Goal: Communication & Community: Answer question/provide support

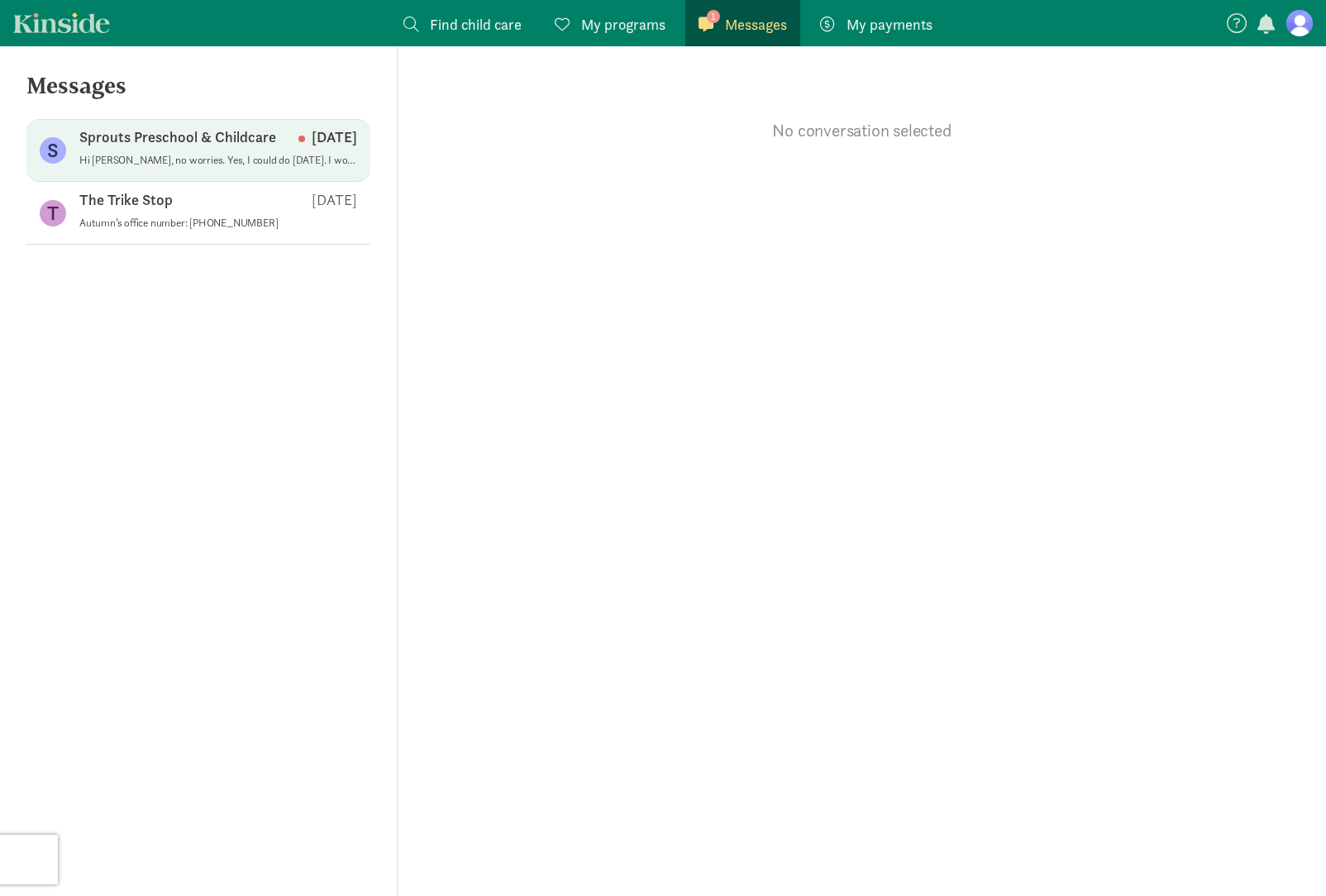
click at [125, 138] on p "Sprouts Preschool & Childcare" at bounding box center [177, 137] width 196 height 20
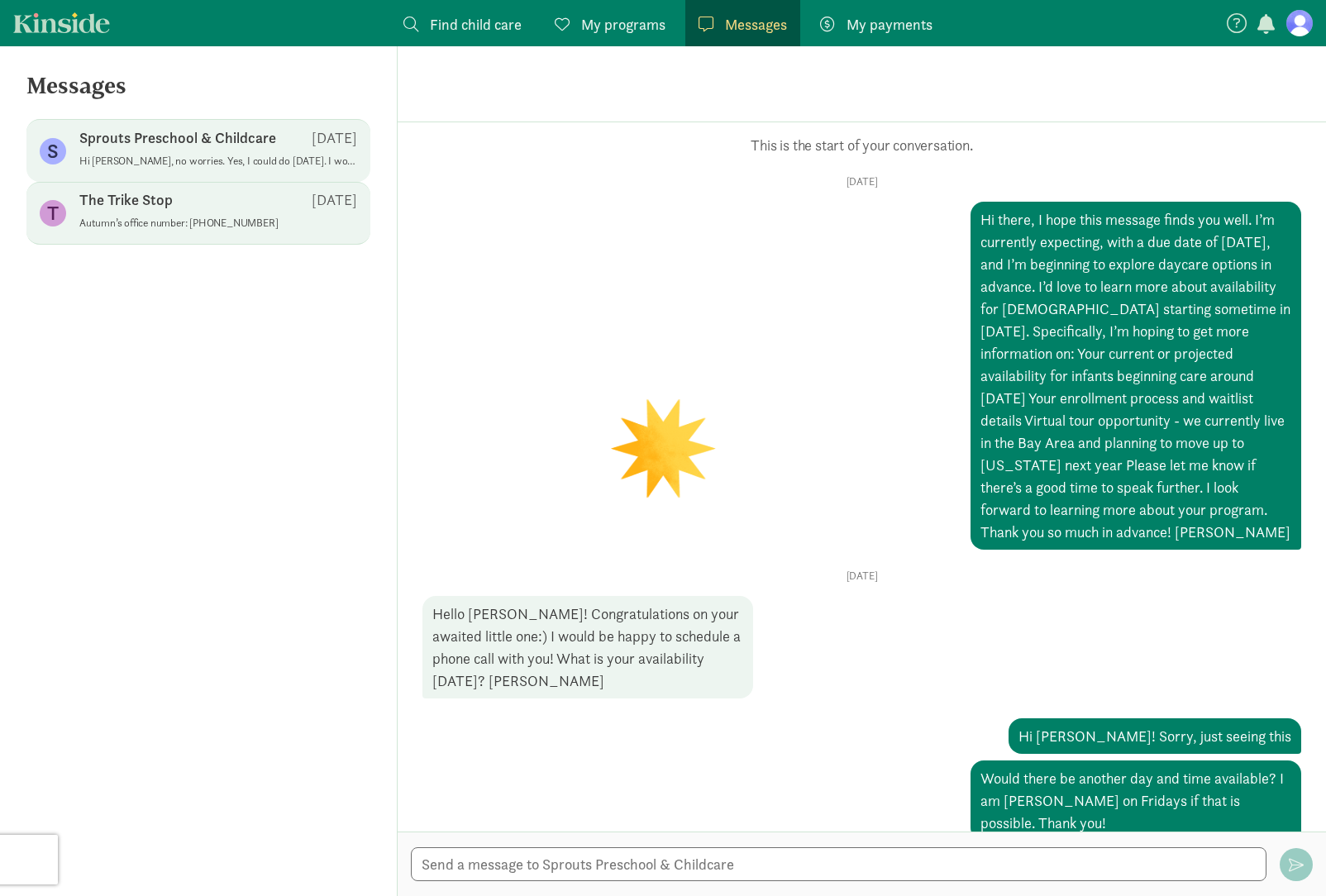
scroll to position [133, 0]
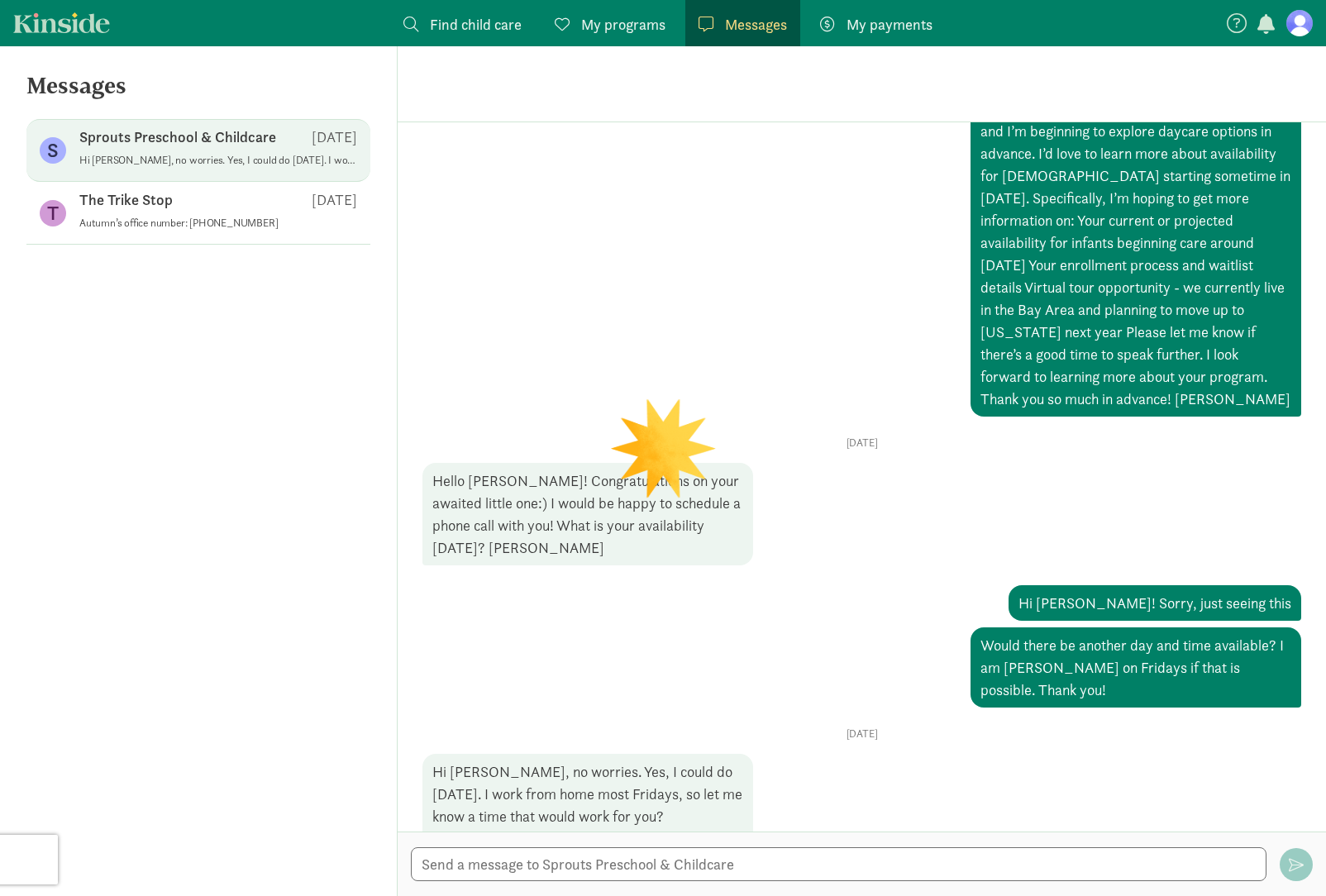
click at [908, 832] on div at bounding box center [861, 864] width 929 height 64
click at [916, 844] on div at bounding box center [861, 864] width 929 height 64
click at [660, 865] on textarea at bounding box center [838, 864] width 856 height 34
type textarea "W"
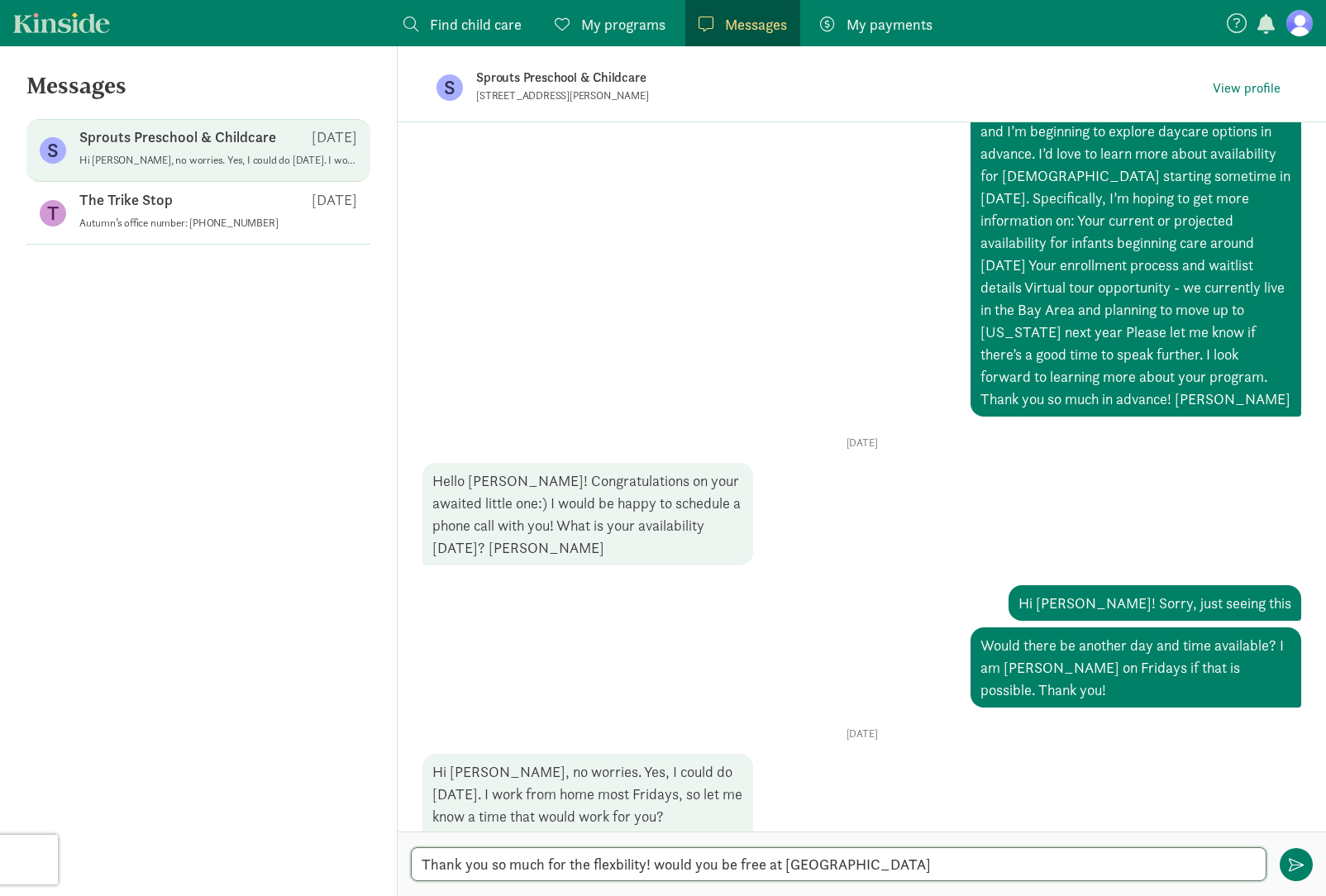
scroll to position [1, 0]
drag, startPoint x: 656, startPoint y: 862, endPoint x: 943, endPoint y: 880, distance: 287.6
click at [943, 880] on div "Thank you so much for the flexbility! would you be free at eith Thank you so mu…" at bounding box center [861, 864] width 929 height 64
drag, startPoint x: 1090, startPoint y: 865, endPoint x: 1184, endPoint y: 855, distance: 94.5
click at [1184, 855] on textarea "Thank you so much for the flexibility! I am free anytime between 1:30 - 4:30pm …" at bounding box center [838, 864] width 856 height 34
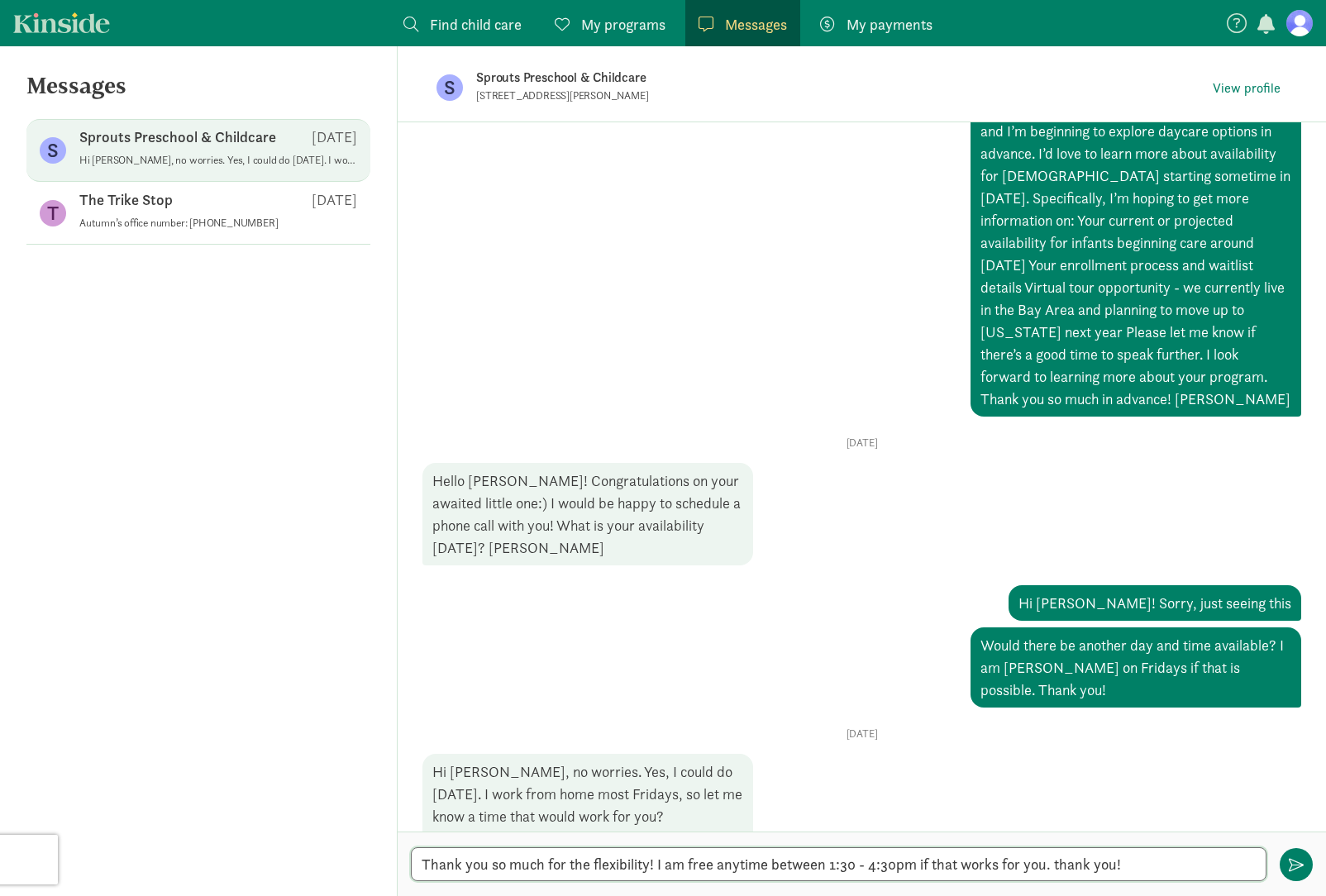
scroll to position [0, 0]
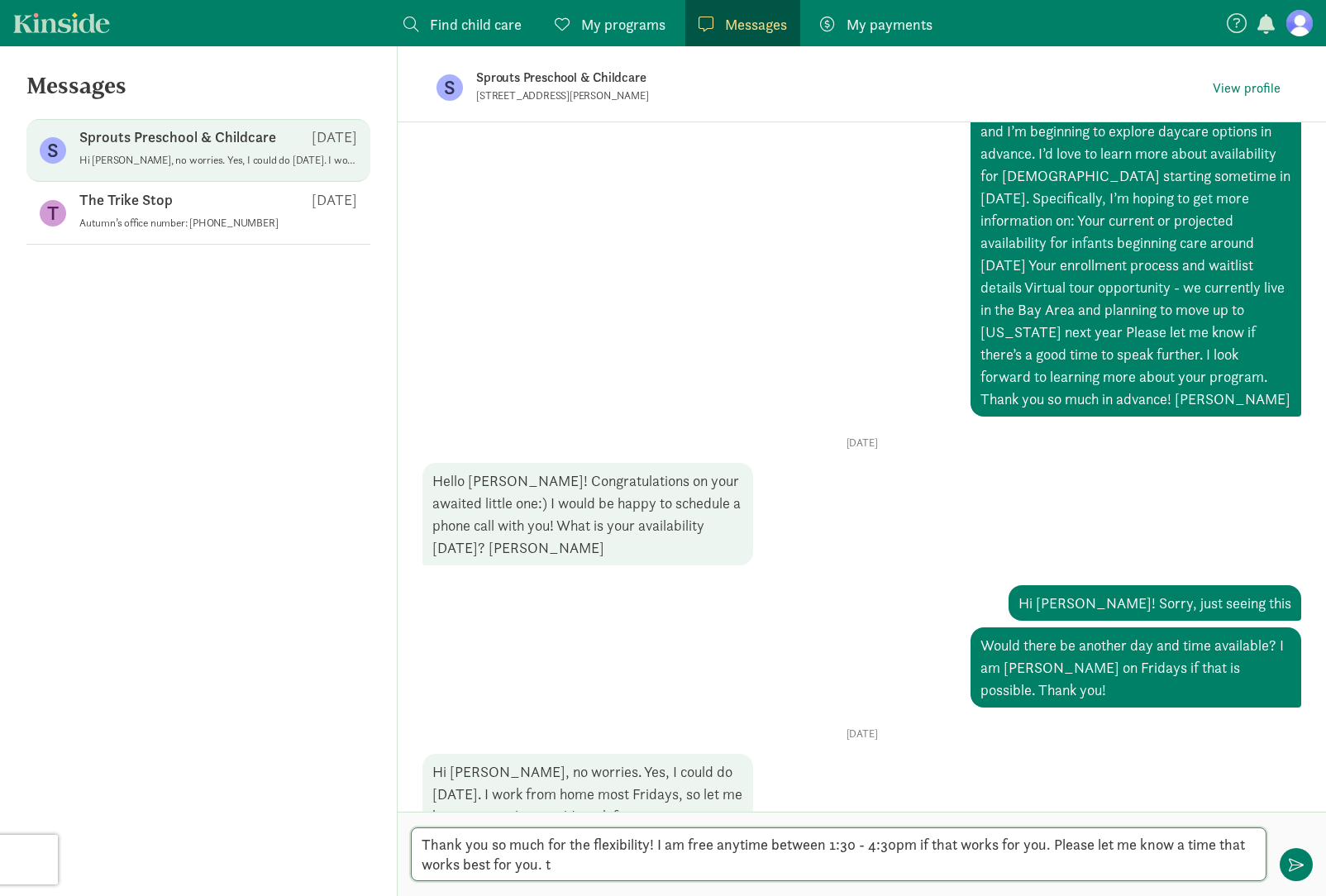
type textarea "Thank you so much for the flexibility! I am free anytime between 1:30 - 4:30pm …"
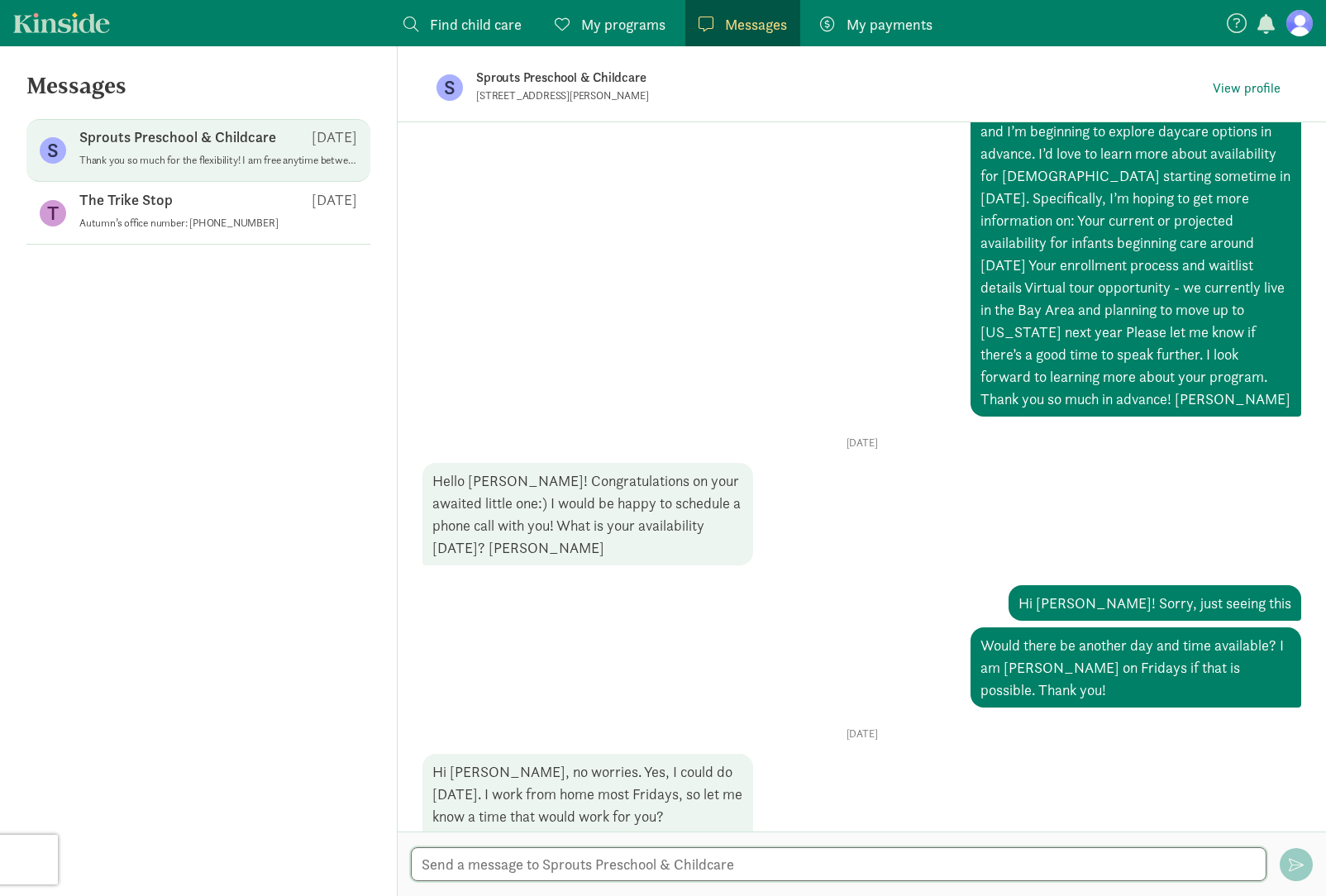
scroll to position [282, 0]
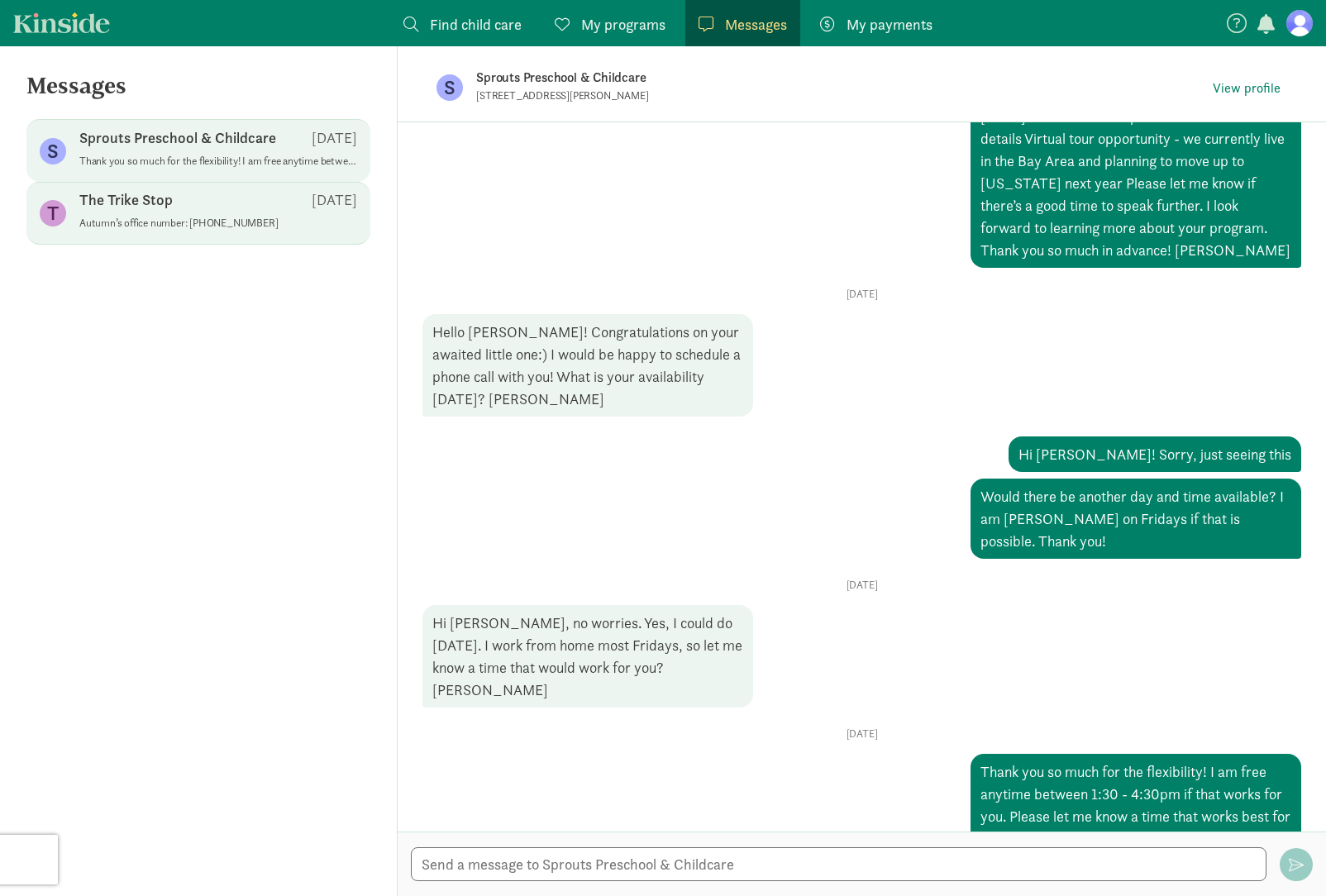
click at [230, 227] on p "Autumn’s office number: [PHONE_NUMBER]" at bounding box center [218, 223] width 278 height 13
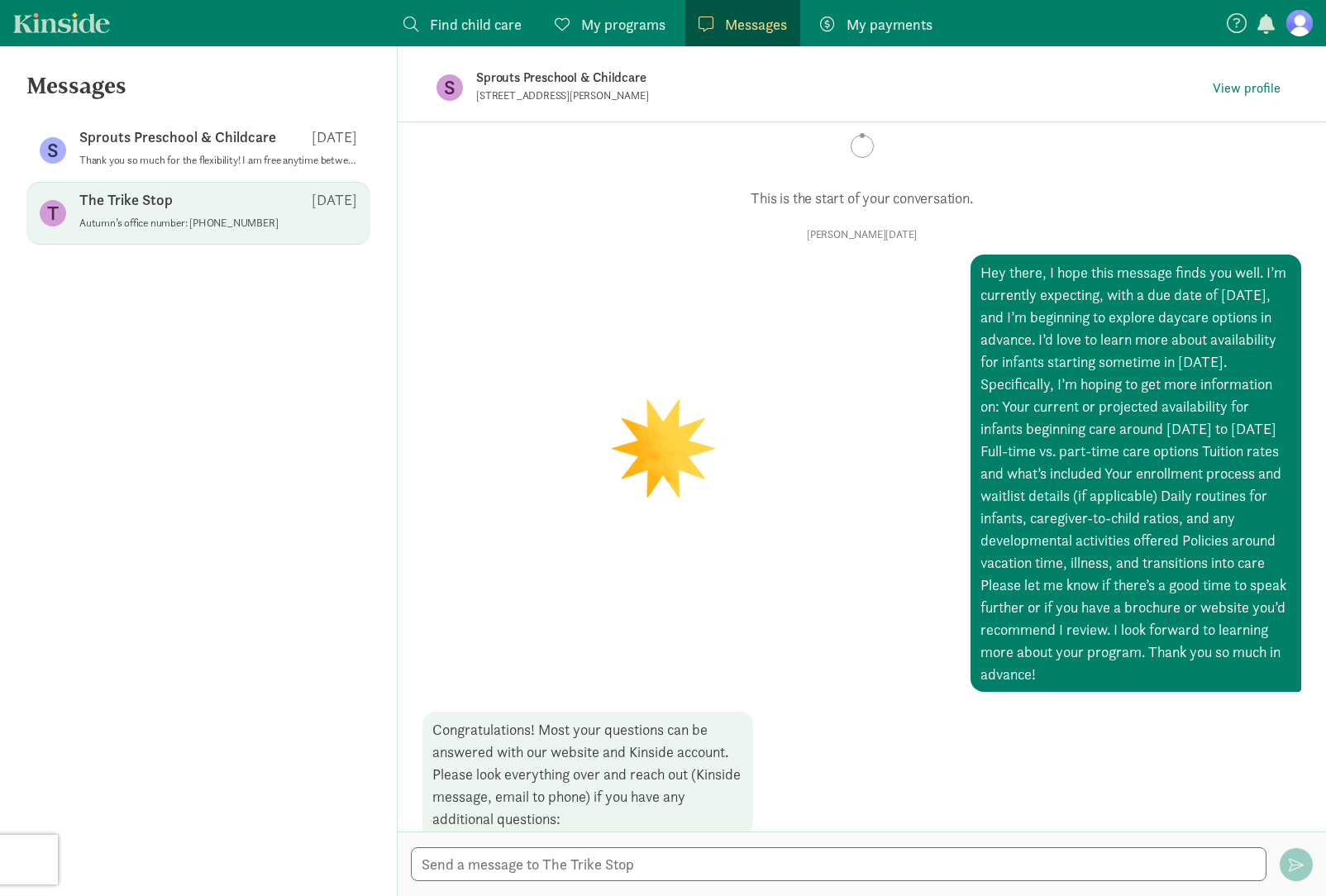
scroll to position [56, 0]
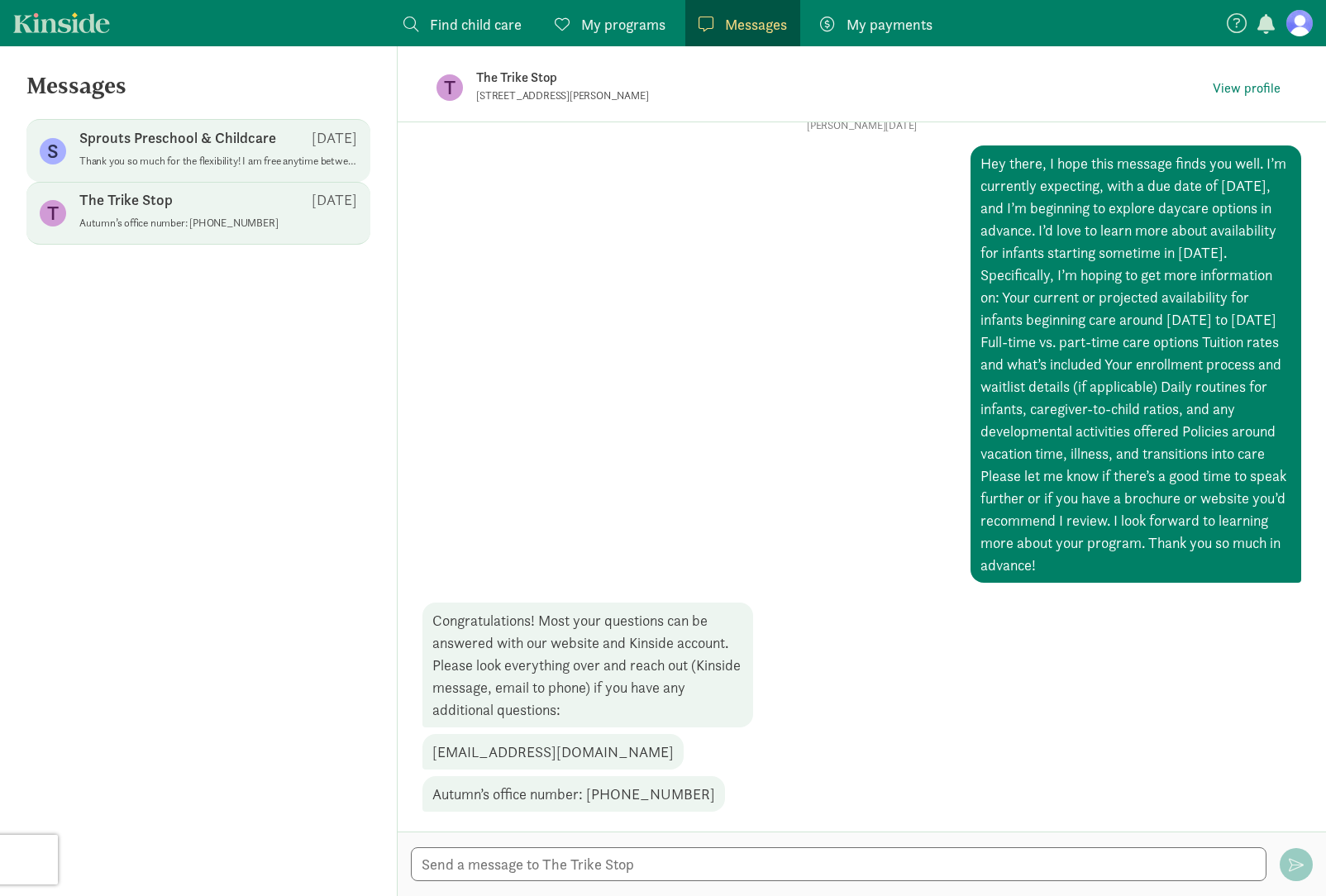
click at [242, 144] on p "Sprouts Preschool & Childcare" at bounding box center [177, 137] width 196 height 20
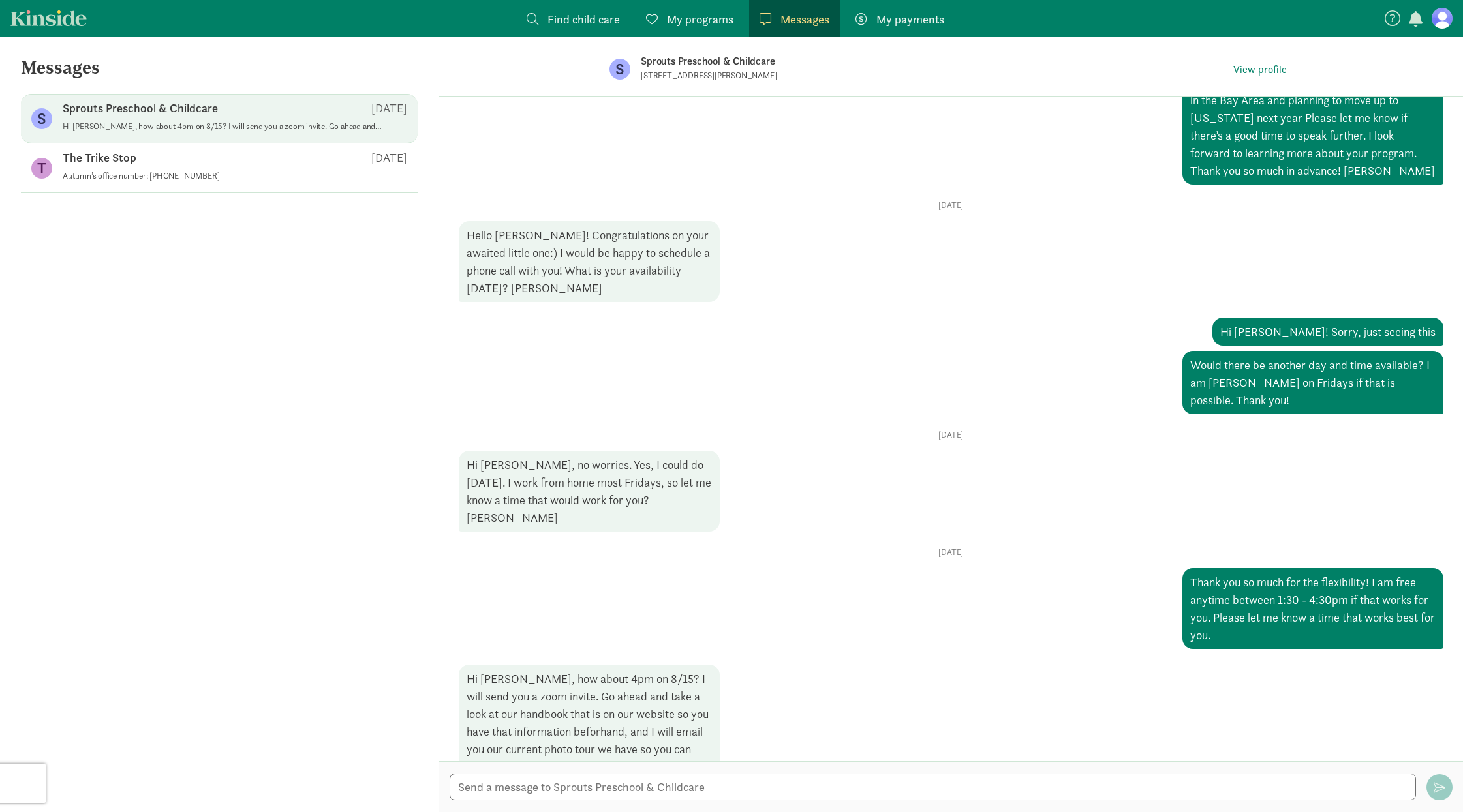
scroll to position [1, 0]
click at [740, 706] on div at bounding box center [950, 787] width 1024 height 51
drag, startPoint x: 740, startPoint y: 777, endPoint x: 382, endPoint y: 796, distance: 358.5
click at [733, 706] on textarea at bounding box center [932, 787] width 967 height 27
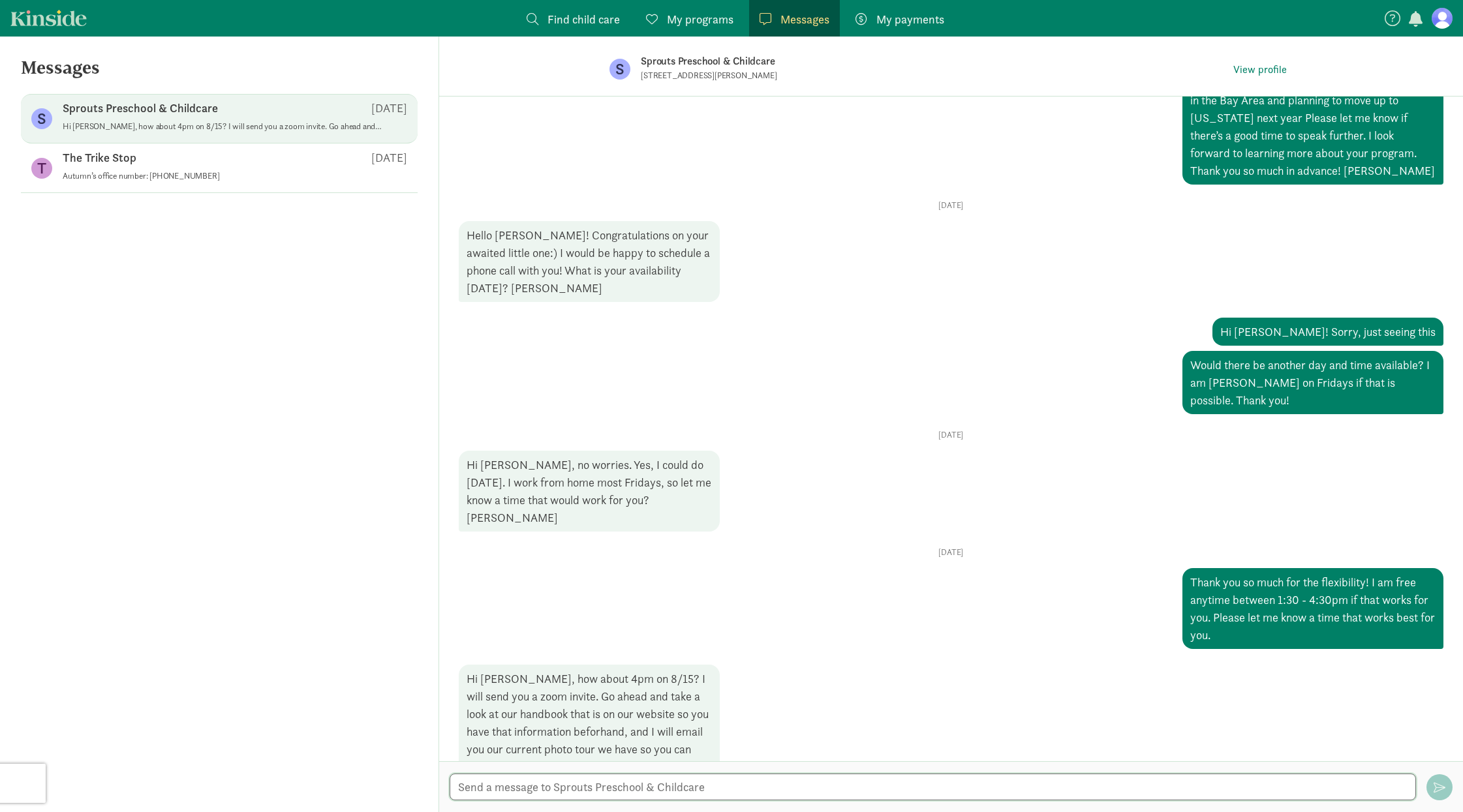
click at [711, 706] on textarea at bounding box center [932, 787] width 967 height 27
type textarea "T"
type textarea "Works great, thank you [PERSON_NAME]!!"
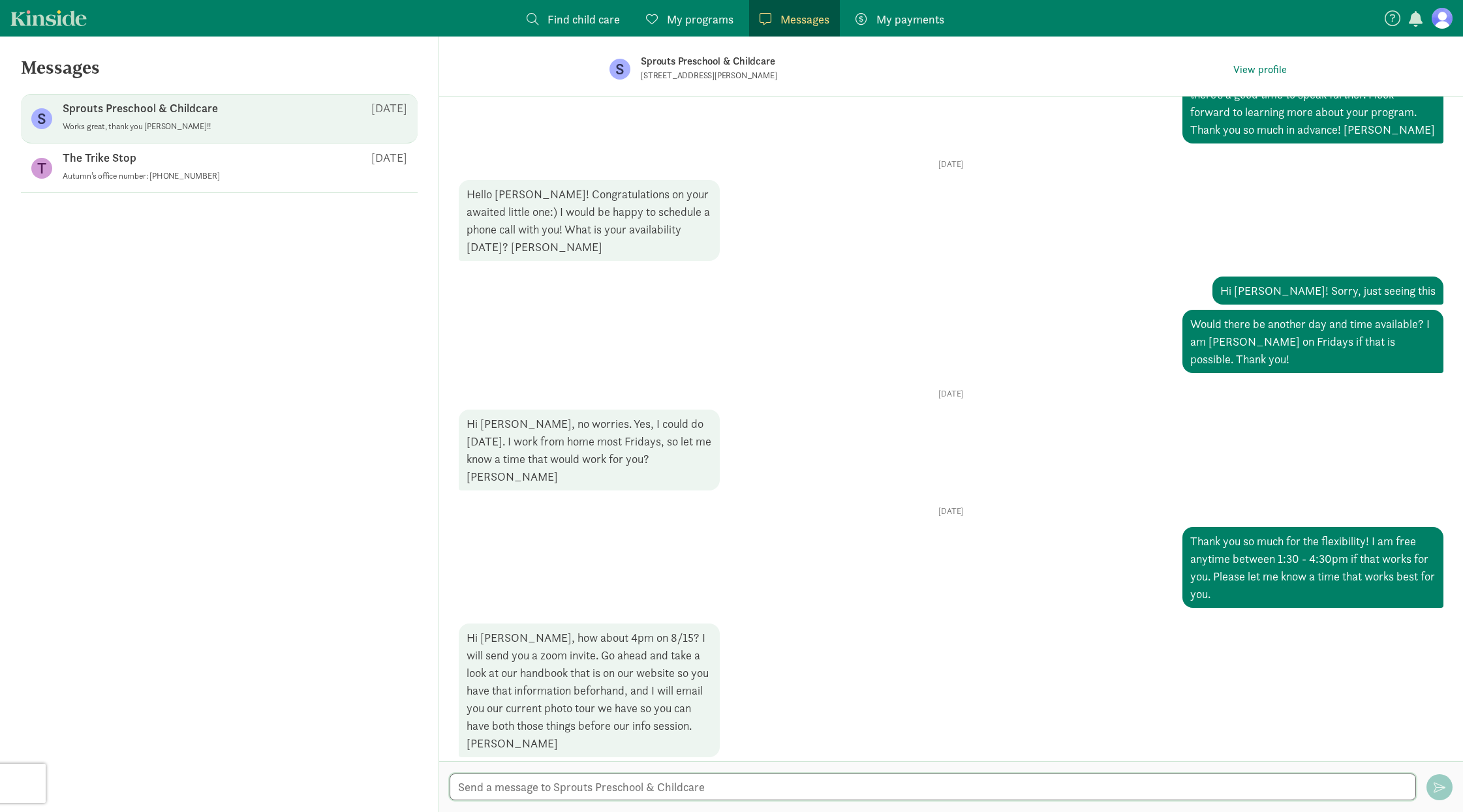
click at [1046, 706] on textarea at bounding box center [932, 787] width 967 height 27
